Goal: Task Accomplishment & Management: Use online tool/utility

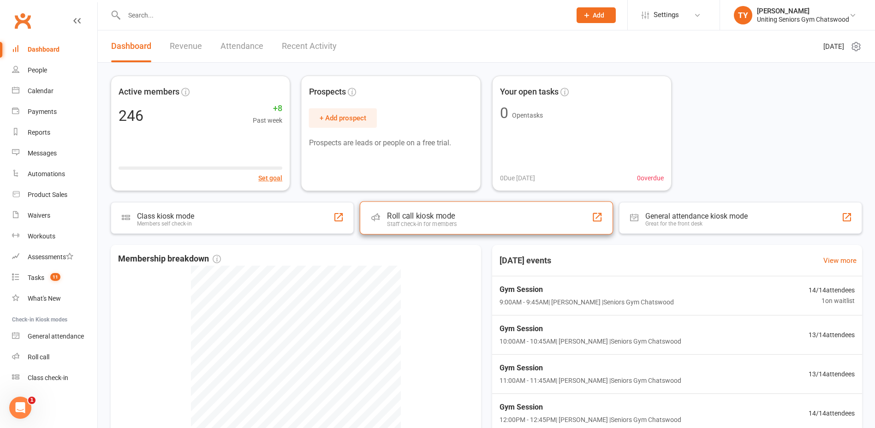
click at [427, 219] on div "Roll call kiosk mode" at bounding box center [422, 215] width 70 height 9
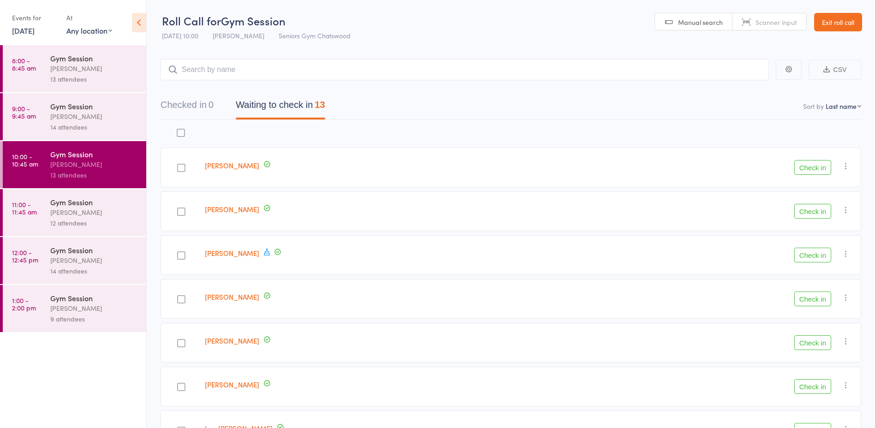
click at [42, 132] on link "9:00 - 9:45 am Gym Session Tiffany Yeong 14 attendees" at bounding box center [75, 116] width 144 height 47
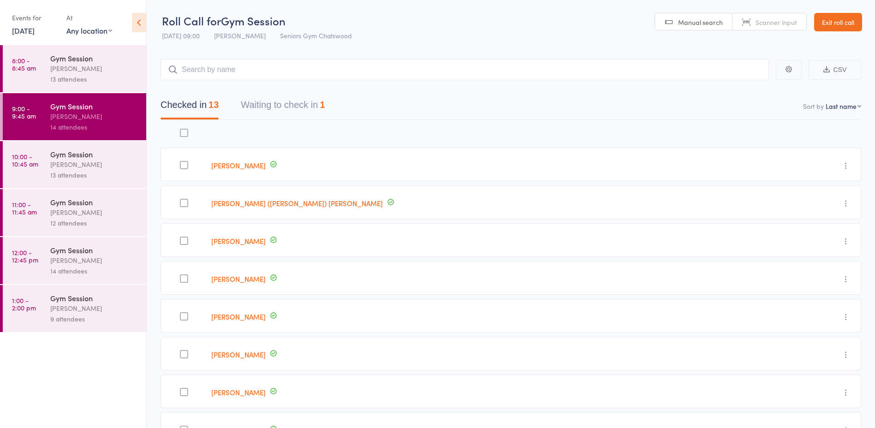
click at [320, 100] on button "Waiting to check in 1" at bounding box center [283, 107] width 84 height 24
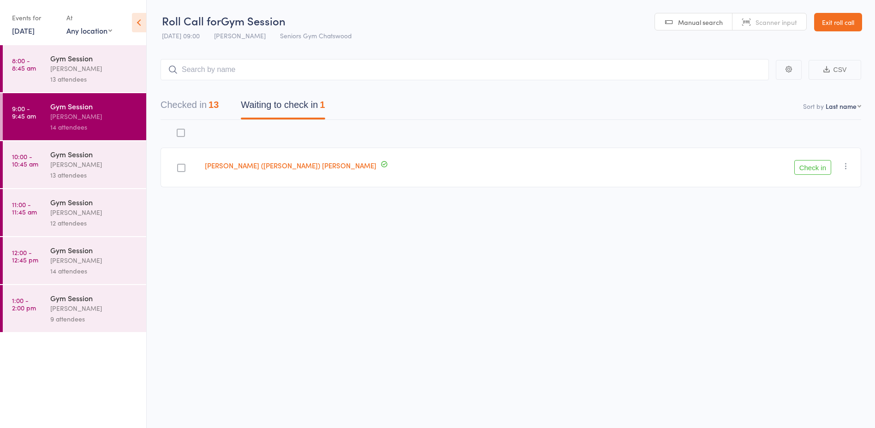
click at [68, 76] on div "13 attendees" at bounding box center [94, 79] width 88 height 11
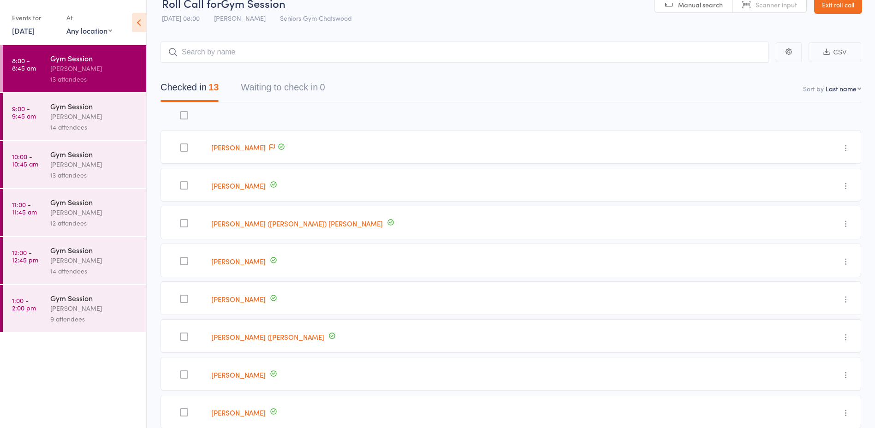
click at [98, 109] on div "Gym Session" at bounding box center [94, 106] width 88 height 10
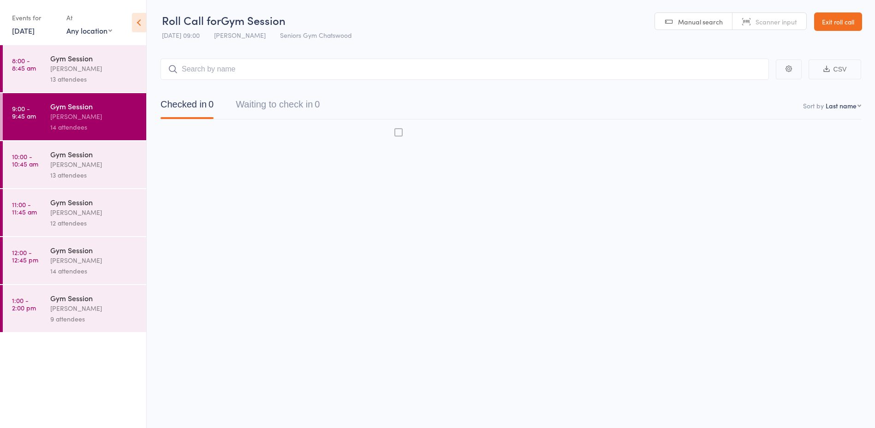
scroll to position [0, 0]
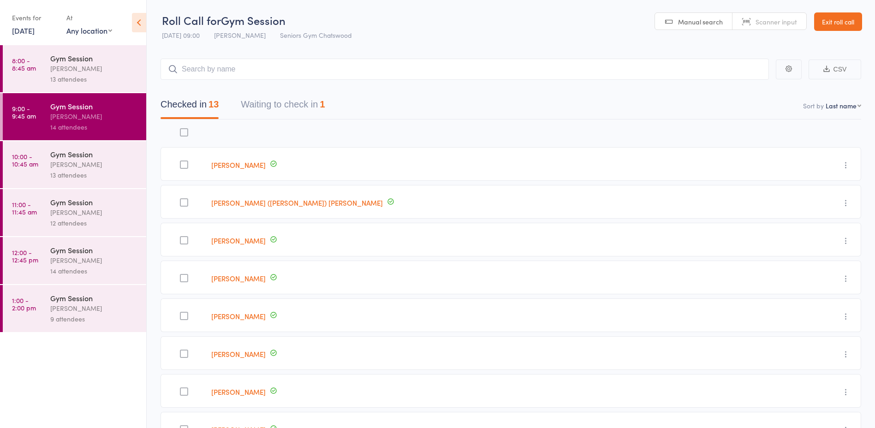
click at [307, 106] on button "Waiting to check in 1" at bounding box center [283, 107] width 84 height 24
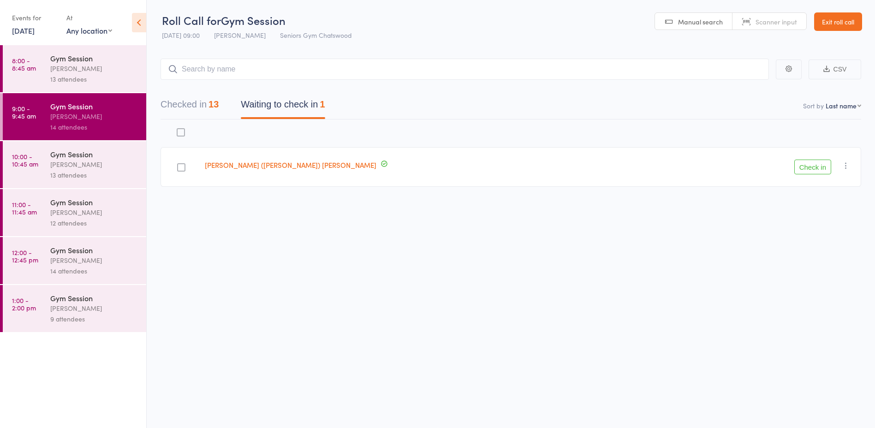
click at [816, 162] on button "Check in" at bounding box center [813, 167] width 37 height 15
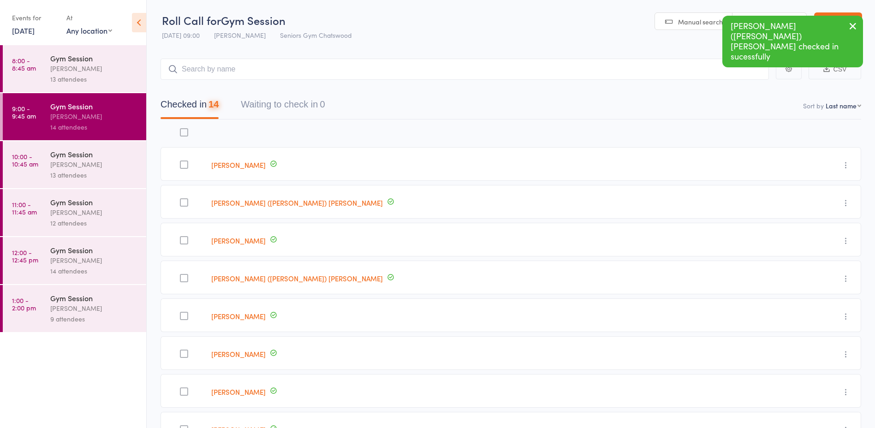
click at [134, 161] on div "[PERSON_NAME]" at bounding box center [94, 164] width 88 height 11
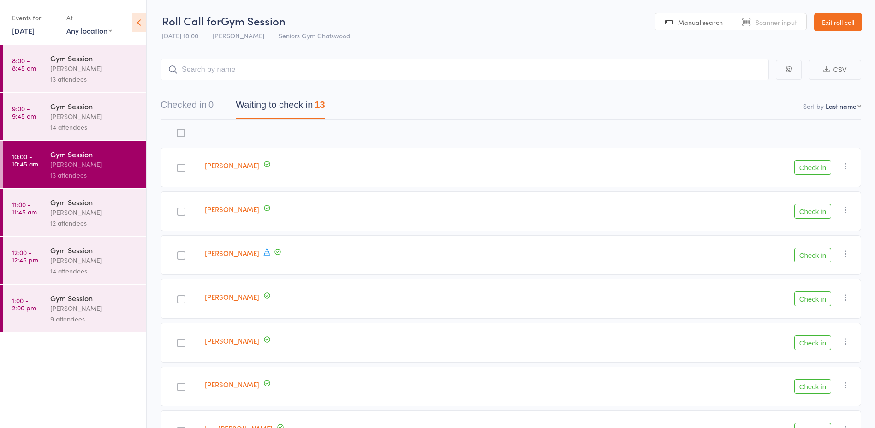
click at [83, 214] on div "[PERSON_NAME]" at bounding box center [94, 212] width 88 height 11
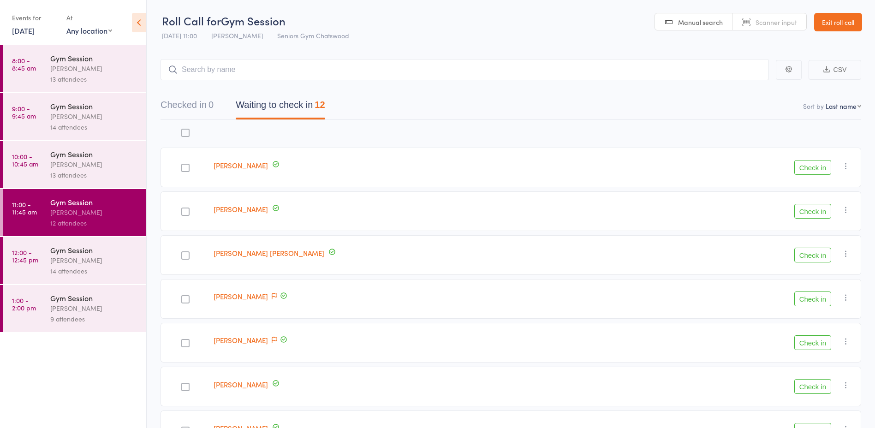
click at [93, 168] on div "[PERSON_NAME]" at bounding box center [94, 164] width 88 height 11
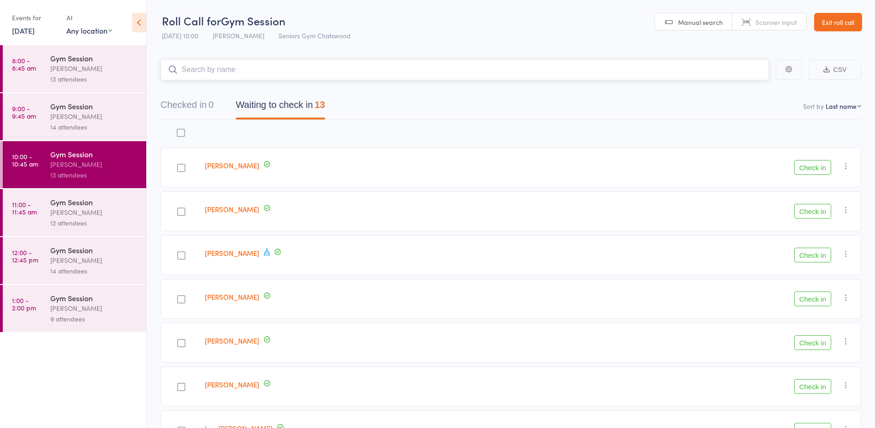
click at [302, 76] on input "search" at bounding box center [465, 69] width 609 height 21
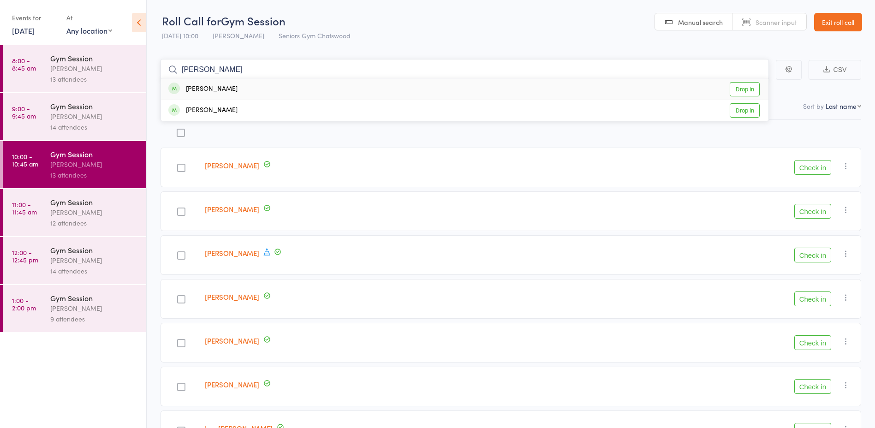
type input "alice"
click at [319, 92] on div "Alice Webster Drop in" at bounding box center [465, 88] width 608 height 21
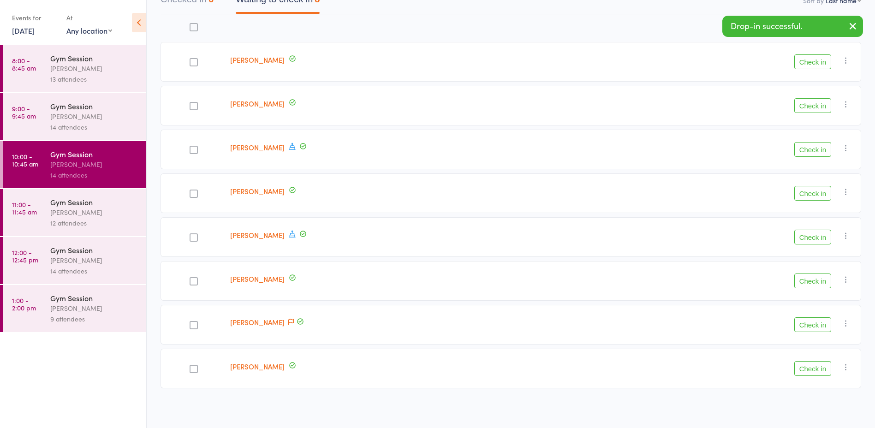
scroll to position [107, 0]
click at [819, 369] on button "Check in" at bounding box center [813, 367] width 37 height 15
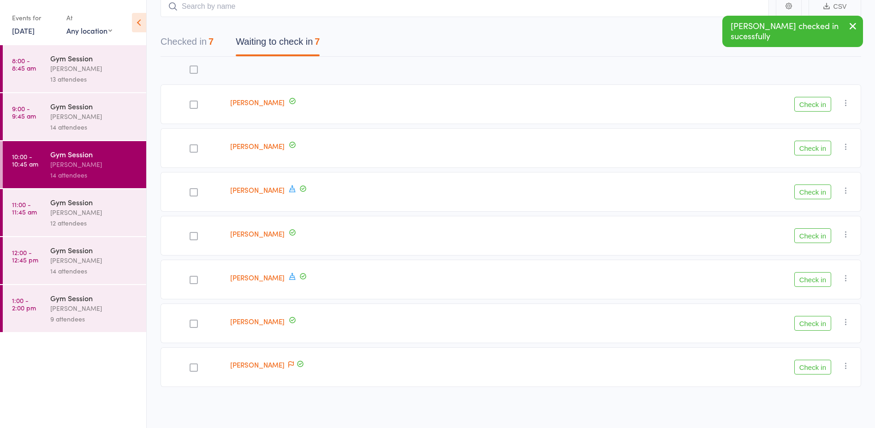
click at [201, 40] on button "Checked in 7" at bounding box center [187, 44] width 53 height 24
